Goal: Communication & Community: Answer question/provide support

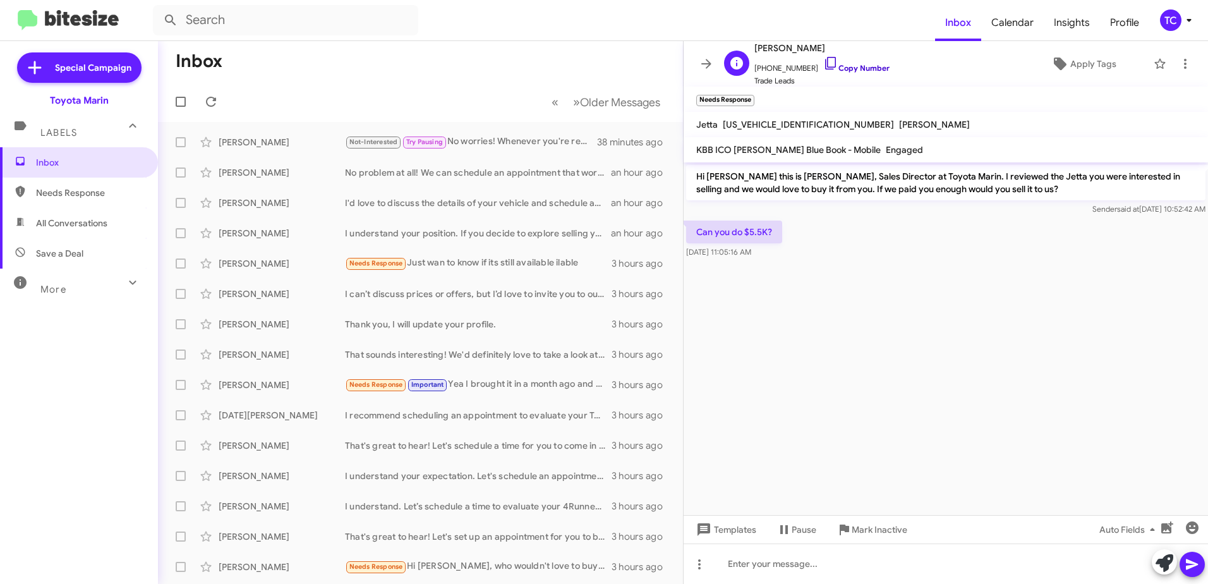
click at [824, 64] on icon at bounding box center [831, 63] width 15 height 15
click at [1164, 561] on icon at bounding box center [1165, 563] width 18 height 18
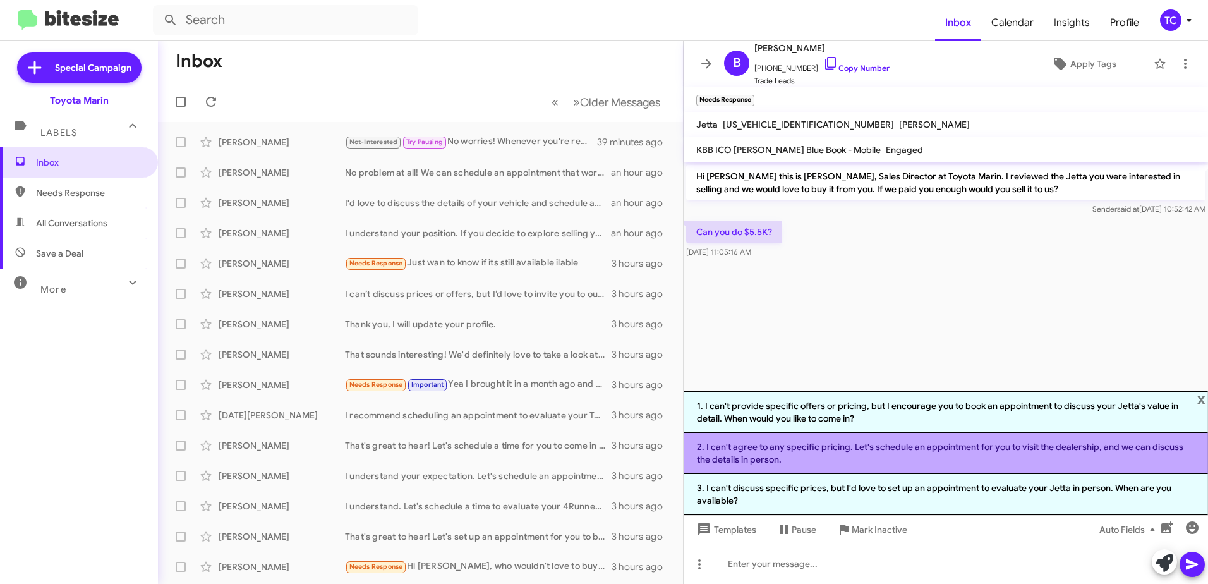
click at [886, 444] on li "2. I can't agree to any specific pricing. Let's schedule an appointment for you…" at bounding box center [946, 453] width 525 height 41
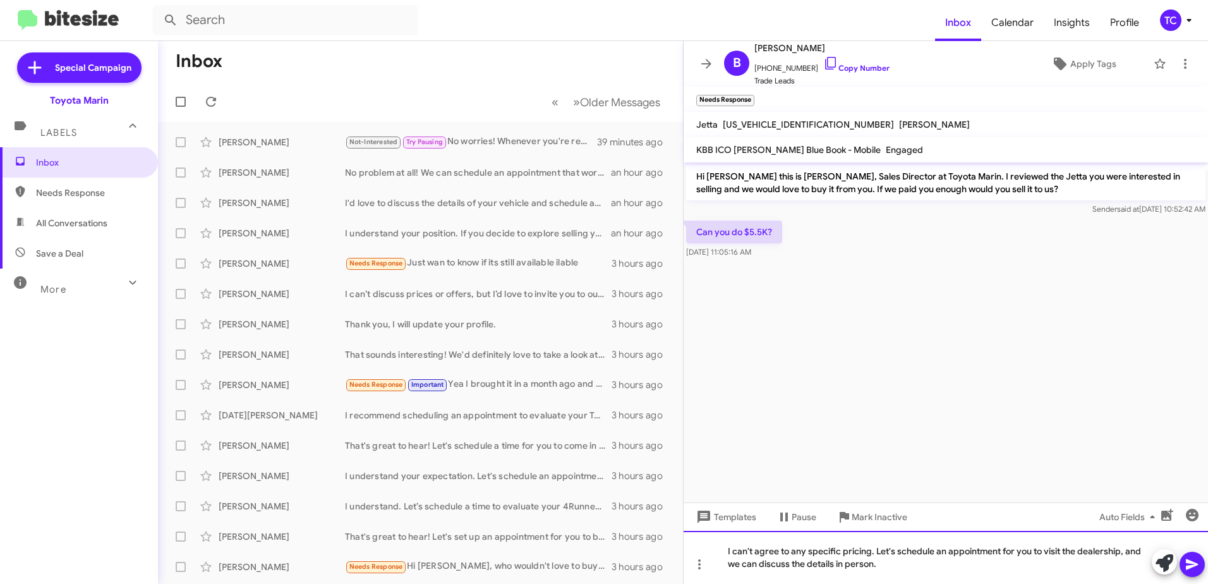
click at [875, 553] on div "I can't agree to any specific pricing. Let's schedule an appointment for you to…" at bounding box center [946, 557] width 525 height 53
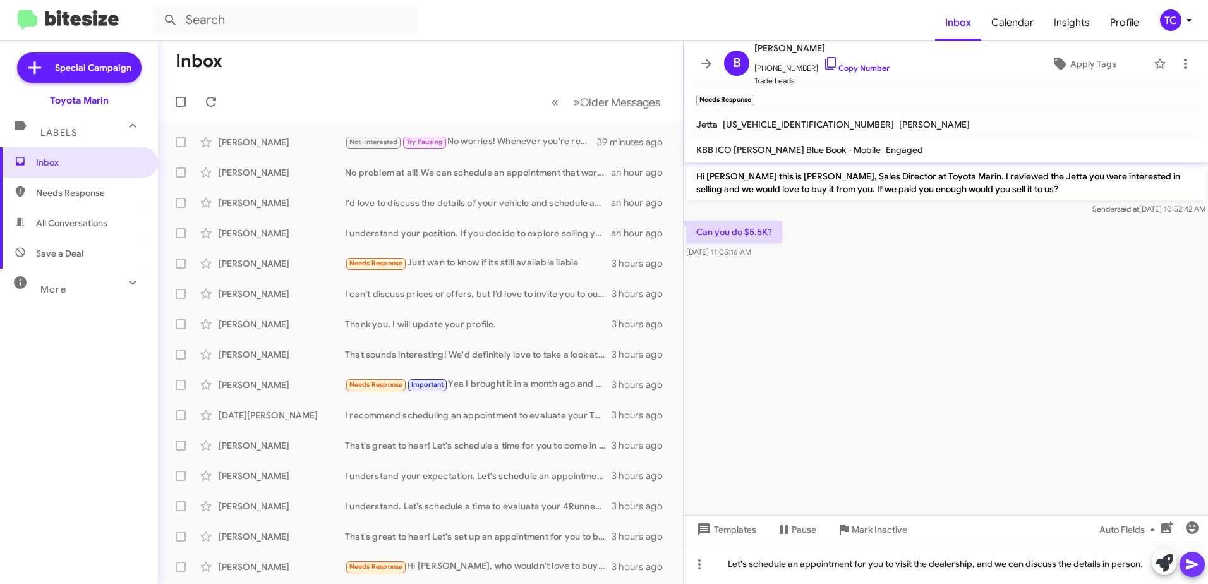
click at [1187, 568] on icon at bounding box center [1192, 564] width 12 height 11
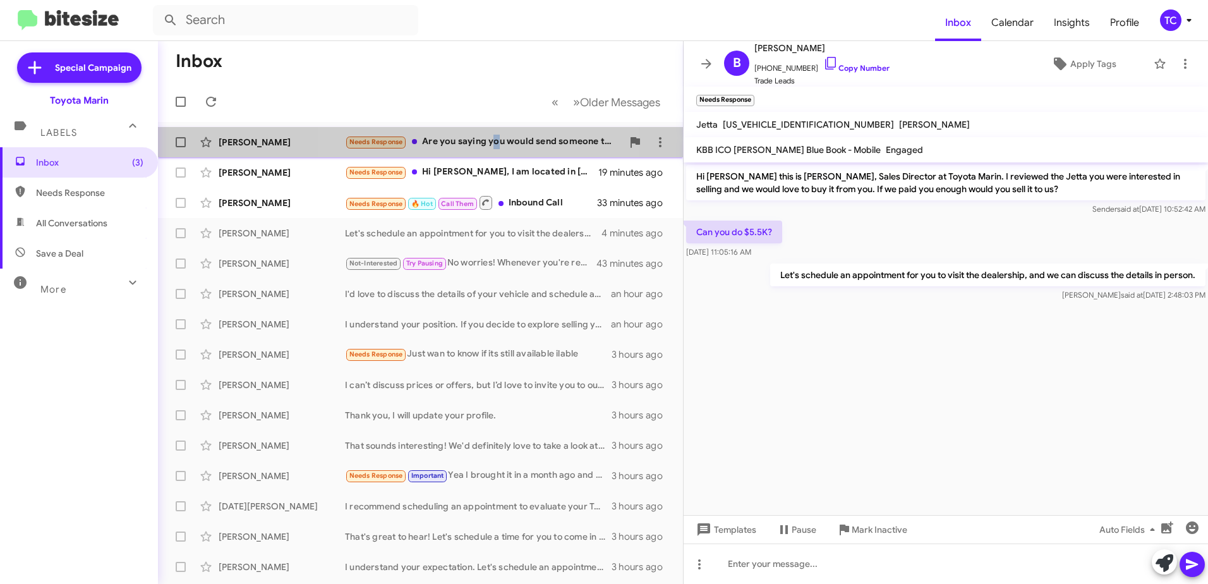
click at [494, 144] on div "Needs Response Are you saying you would send someone to look at the car or at t…" at bounding box center [483, 142] width 277 height 15
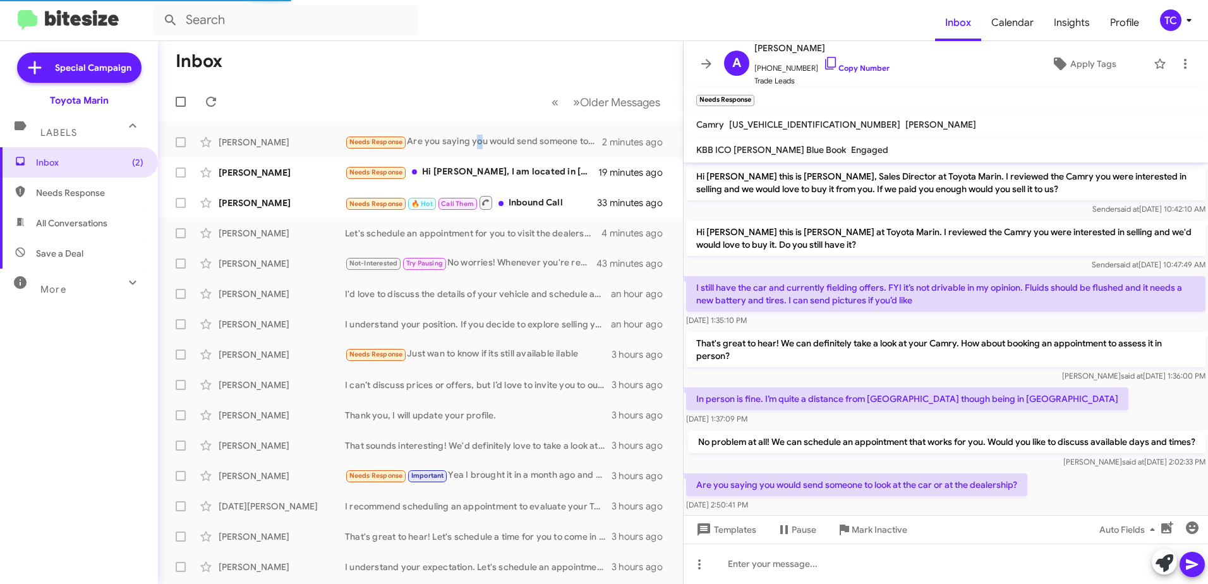
scroll to position [33, 0]
